Goal: Check status: Check status

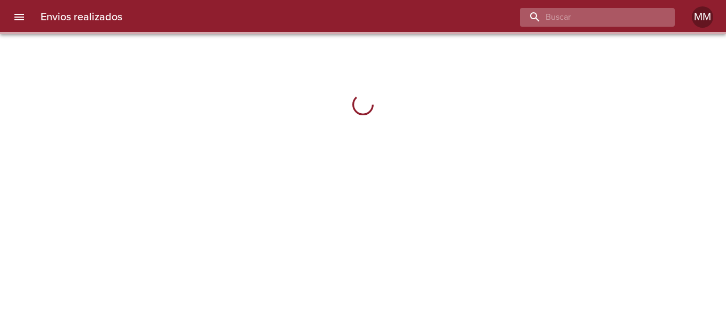
click at [621, 16] on input "buscar" at bounding box center [588, 17] width 137 height 19
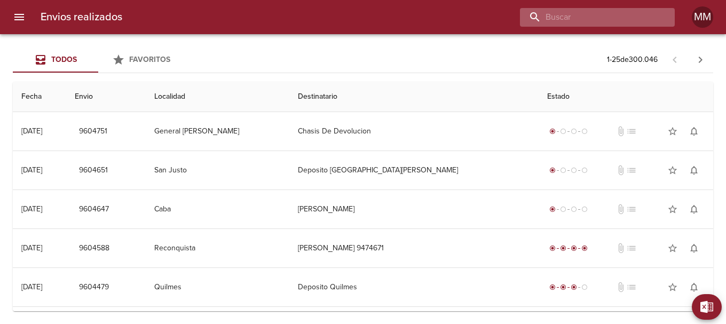
paste input "[PERSON_NAME] [PERSON_NAME]"
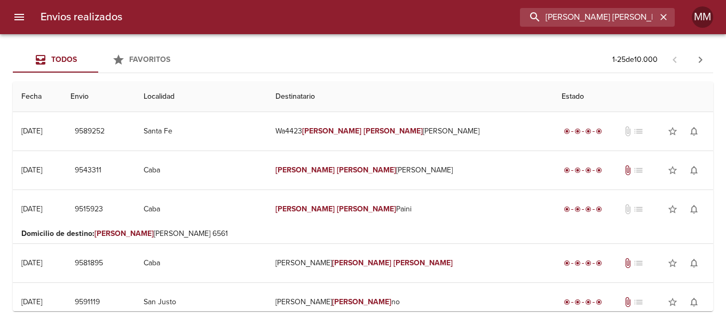
drag, startPoint x: 634, startPoint y: 15, endPoint x: 321, endPoint y: 52, distance: 315.5
click at [321, 0] on div "Envios realizados [PERSON_NAME] [PERSON_NAME] MM Todos Favoritos 1 - 25 de 10.0…" at bounding box center [363, 0] width 726 height 0
paste input "WA3752"
type input "WA3752"
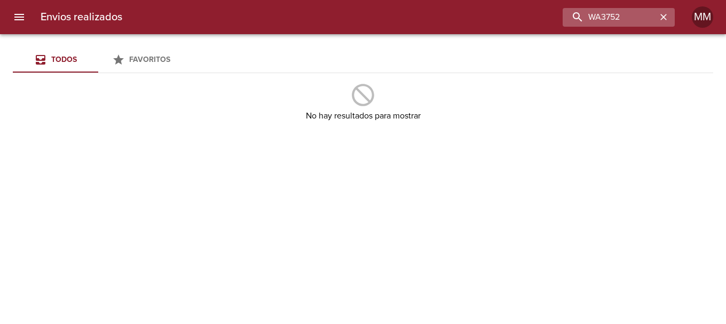
click at [668, 16] on icon "button" at bounding box center [663, 17] width 11 height 11
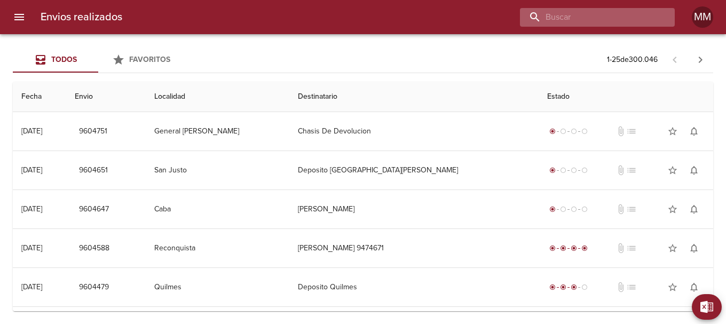
click at [626, 12] on input "buscar" at bounding box center [588, 17] width 137 height 19
paste input "[PERSON_NAME] [PERSON_NAME]"
type input "[PERSON_NAME] [PERSON_NAME]"
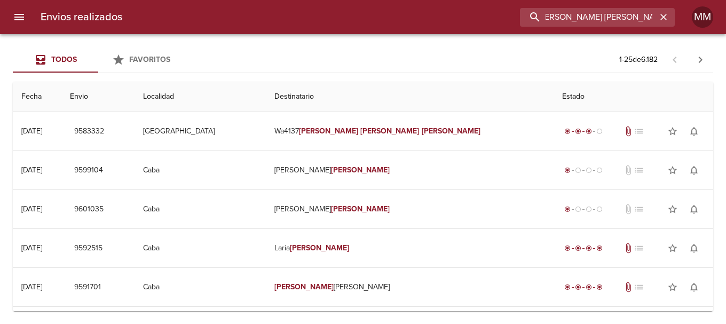
scroll to position [0, 0]
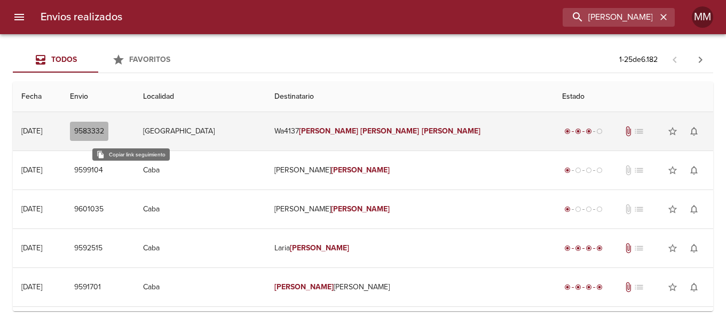
click at [104, 131] on span "9583332" at bounding box center [89, 131] width 30 height 13
